Goal: Navigation & Orientation: Find specific page/section

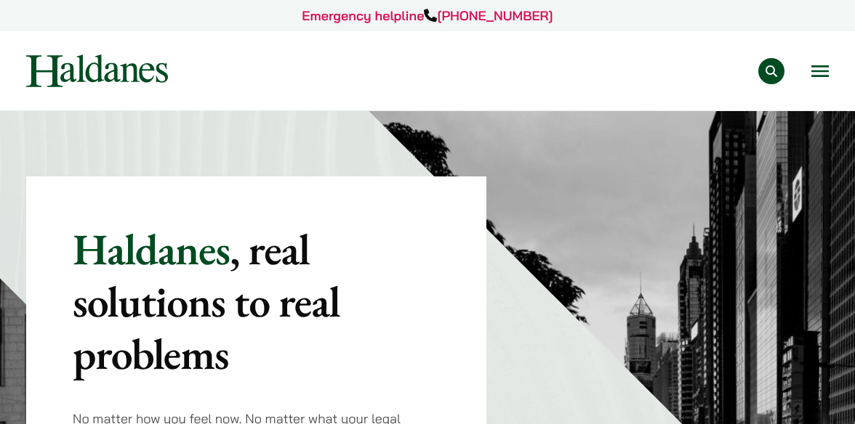
click at [823, 68] on button "Open menu" at bounding box center [819, 71] width 17 height 12
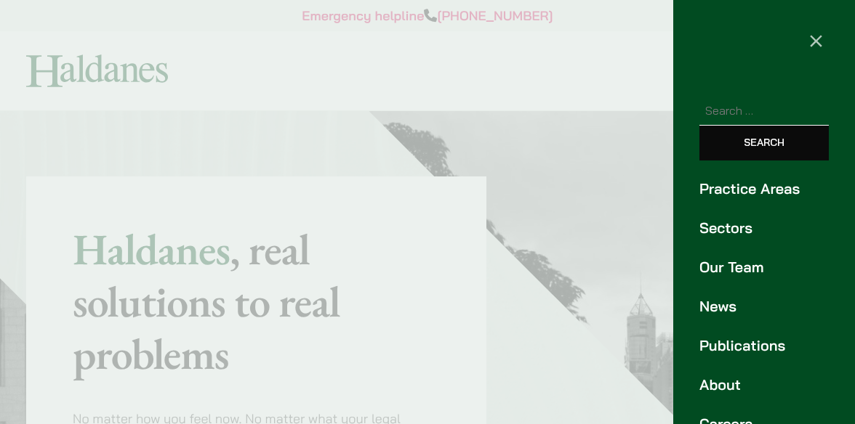
click at [721, 194] on link "Practice Areas" at bounding box center [763, 189] width 129 height 22
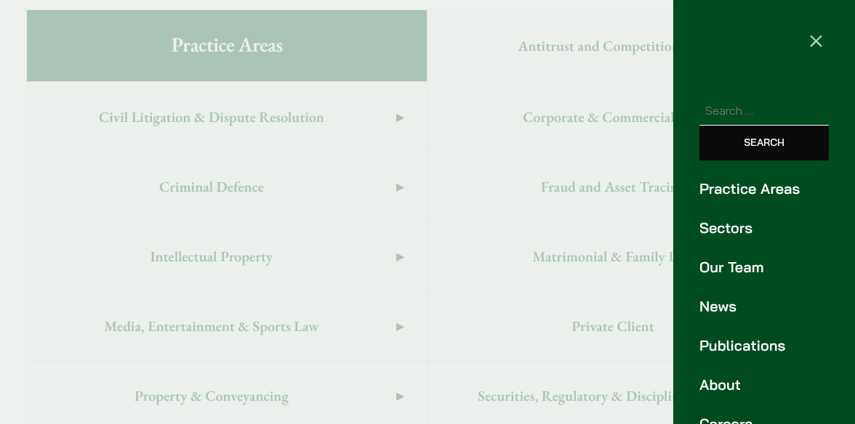
scroll to position [890, 0]
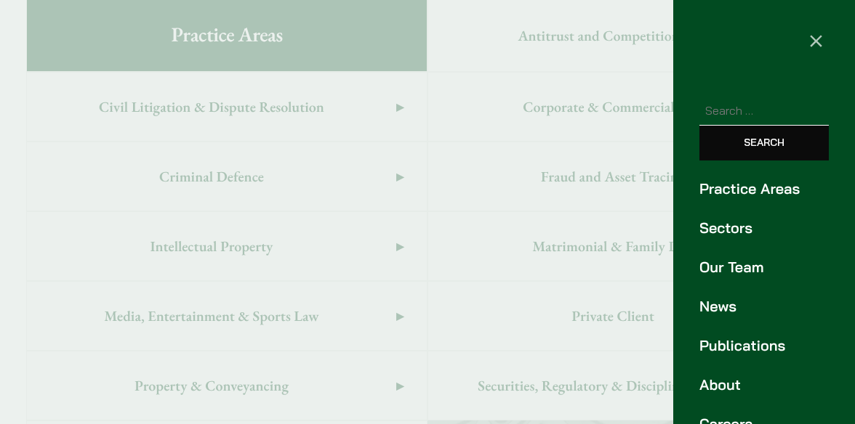
click at [751, 228] on link "Sectors" at bounding box center [763, 228] width 129 height 22
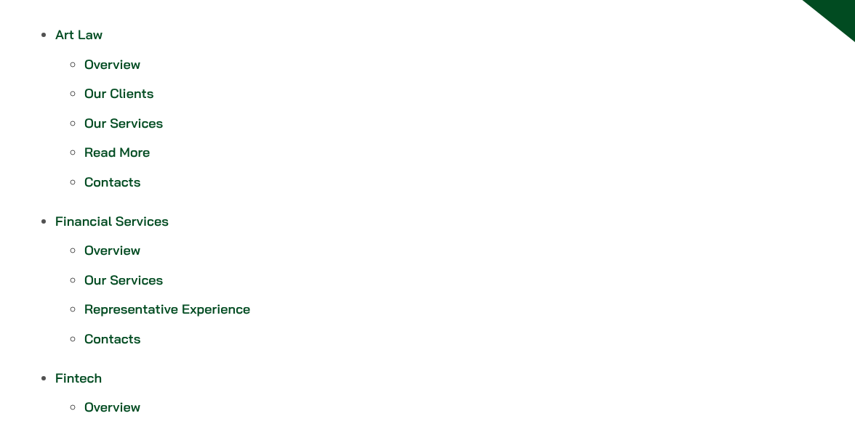
scroll to position [131, 0]
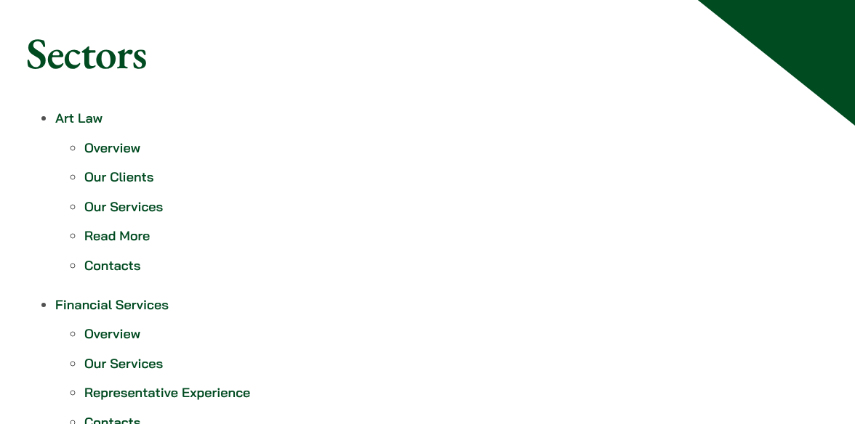
click at [126, 145] on link "Overview" at bounding box center [112, 148] width 56 height 17
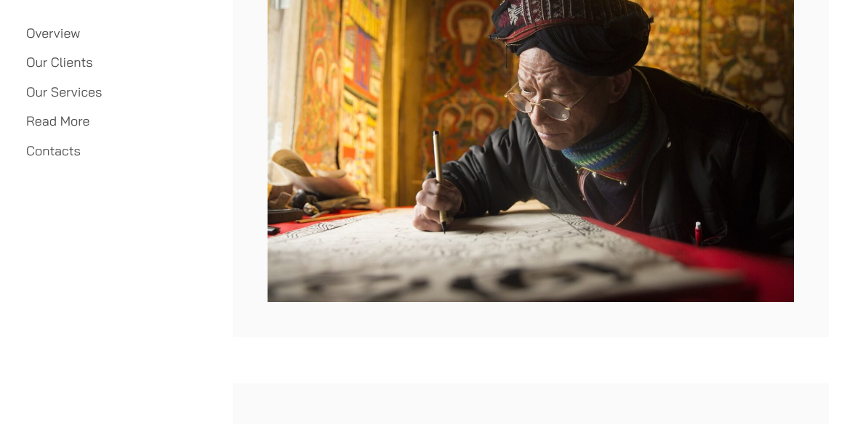
scroll to position [1868, 0]
